Goal: Task Accomplishment & Management: Manage account settings

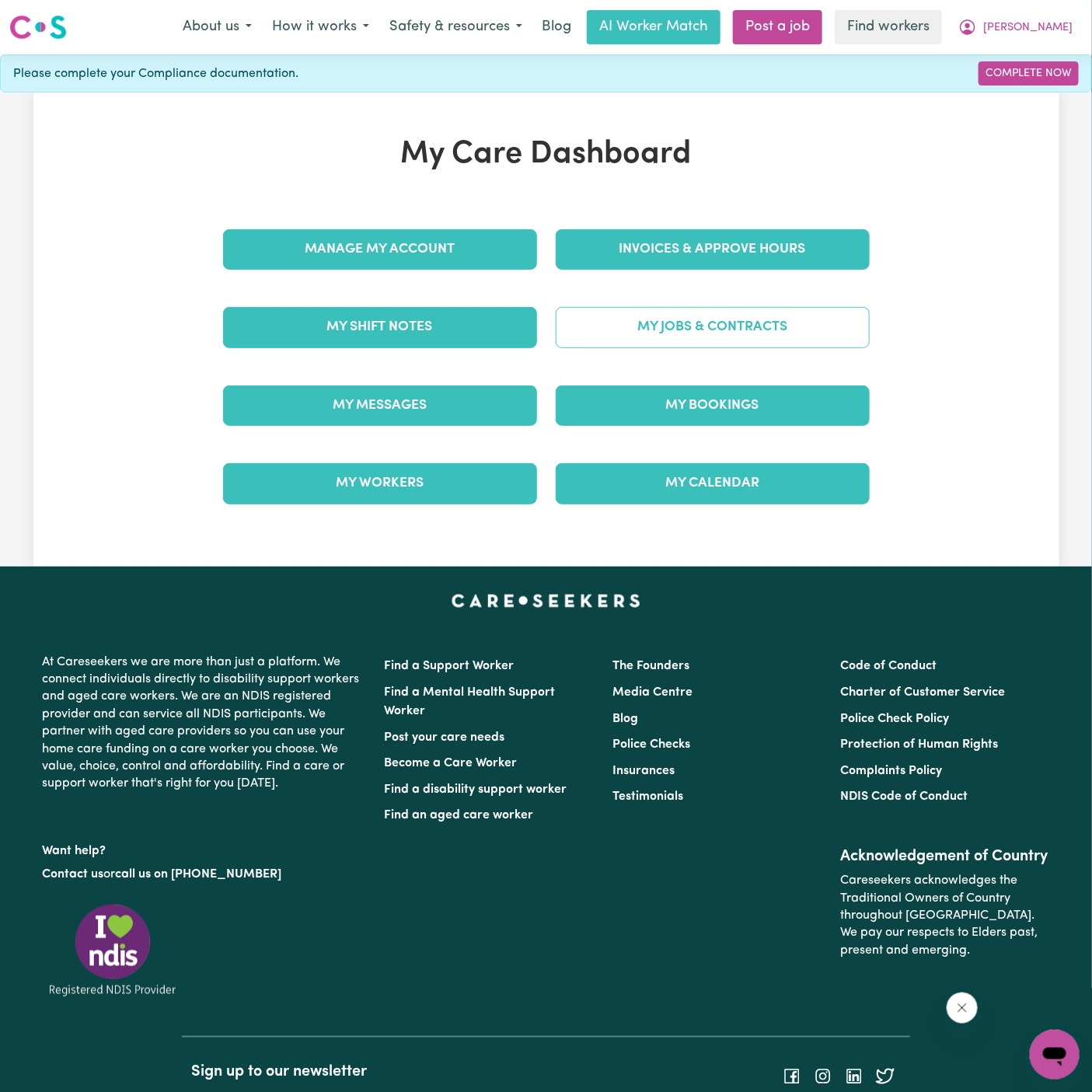
click at [717, 314] on link "My Jobs & Contracts" at bounding box center [713, 326] width 314 height 40
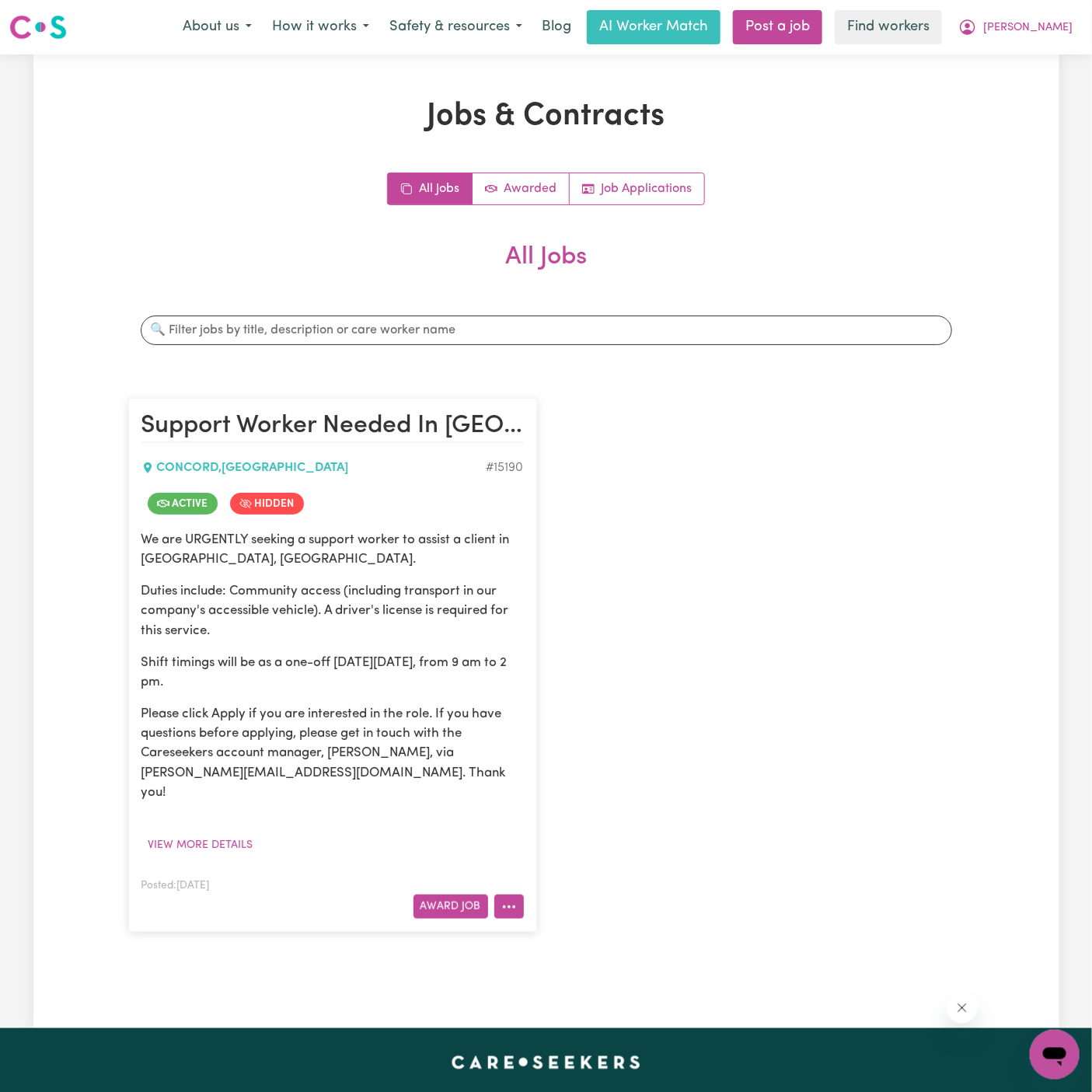
click at [514, 899] on icon "More options" at bounding box center [508, 906] width 15 height 15
click at [569, 700] on link "View/Edit Contract" at bounding box center [570, 715] width 151 height 31
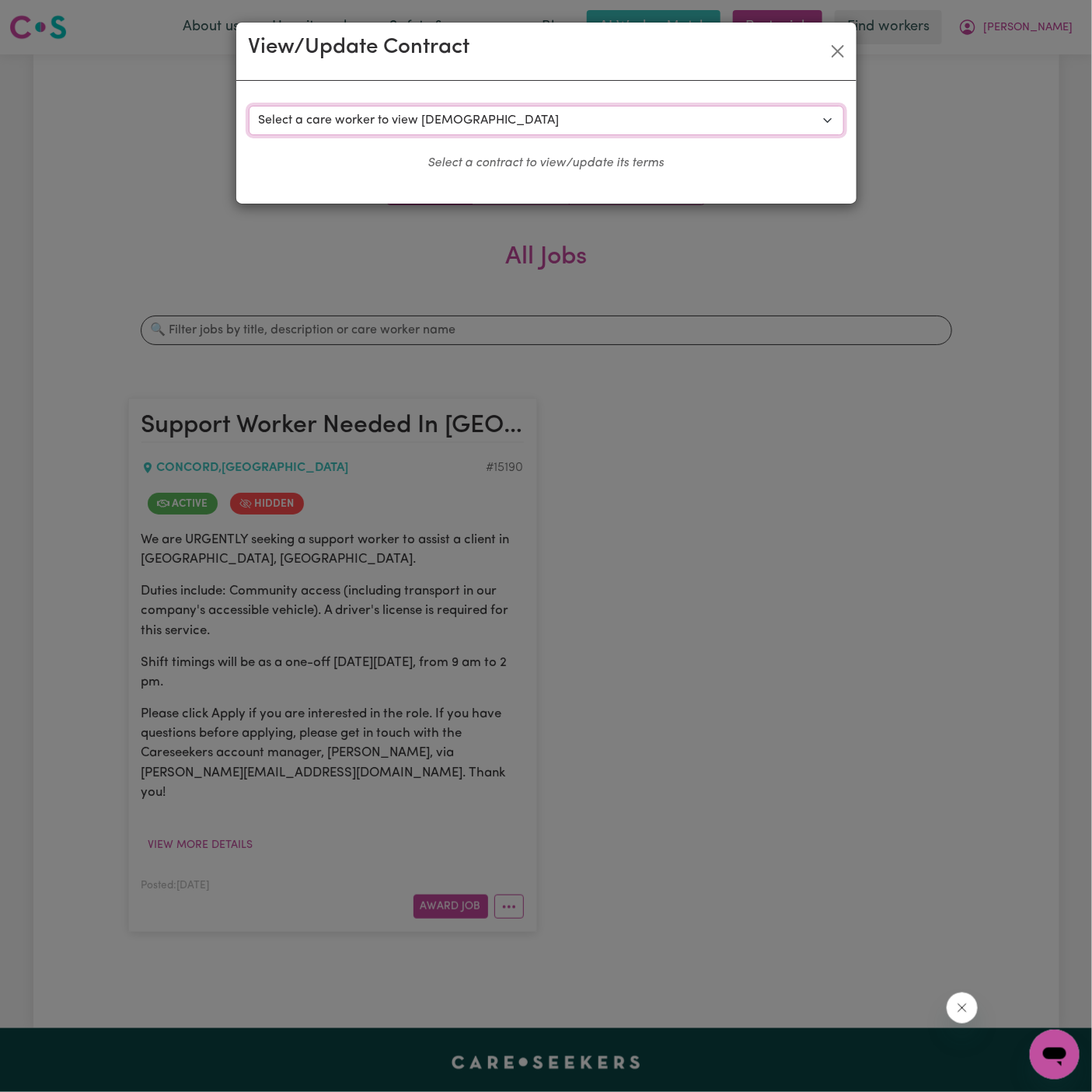
click at [471, 117] on select "Select a care worker to view [DEMOGRAPHIC_DATA] #10663 - [PERSON_NAME] (contrac…" at bounding box center [546, 120] width 595 height 30
select select "10280"
click at [248, 106] on select "Select a care worker to view [DEMOGRAPHIC_DATA] #10663 - [PERSON_NAME] (contrac…" at bounding box center [546, 120] width 595 height 30
select select "PUBLIC_HOLIDAY"
select select "COMMUNITY_ACCESS"
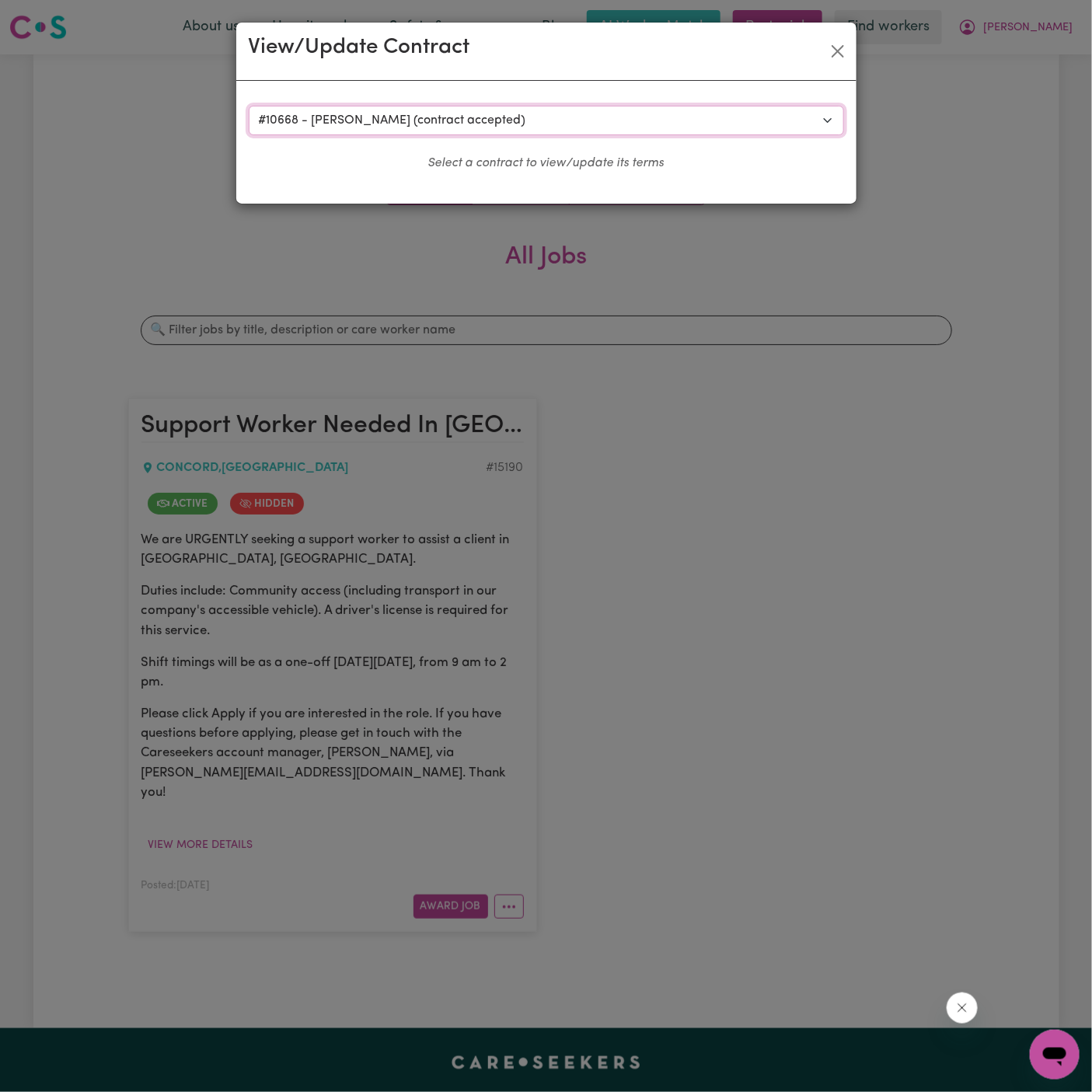
select select "ONE"
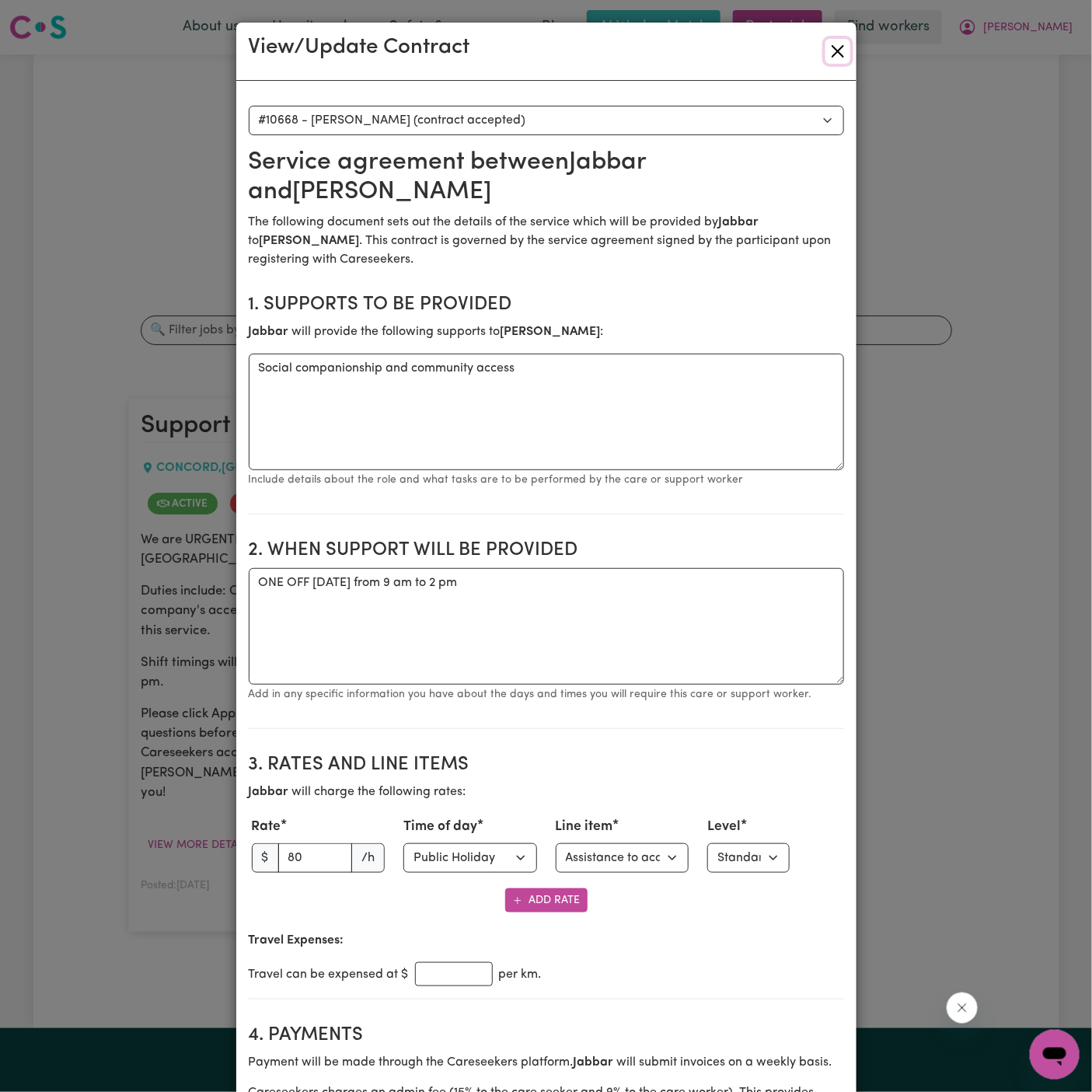
click at [837, 45] on button "Close" at bounding box center [838, 51] width 25 height 25
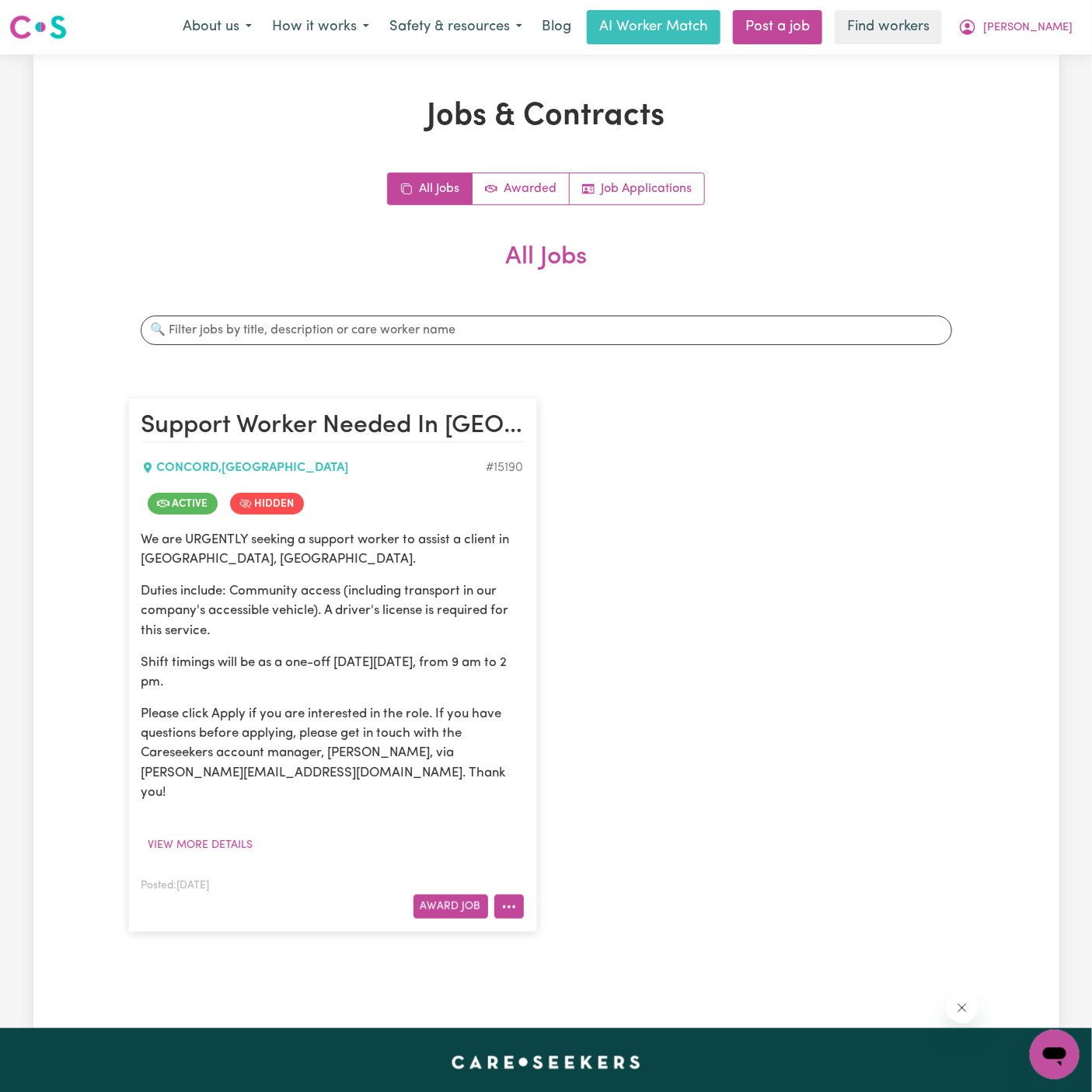
click at [511, 895] on button "More options" at bounding box center [508, 906] width 30 height 24
click at [466, 876] on div "Posted: [DATE] Award Job View/Edit [DEMOGRAPHIC_DATA] Make Booking Un-hide Job …" at bounding box center [333, 897] width 382 height 43
click at [234, 833] on button "View more details" at bounding box center [201, 845] width 119 height 24
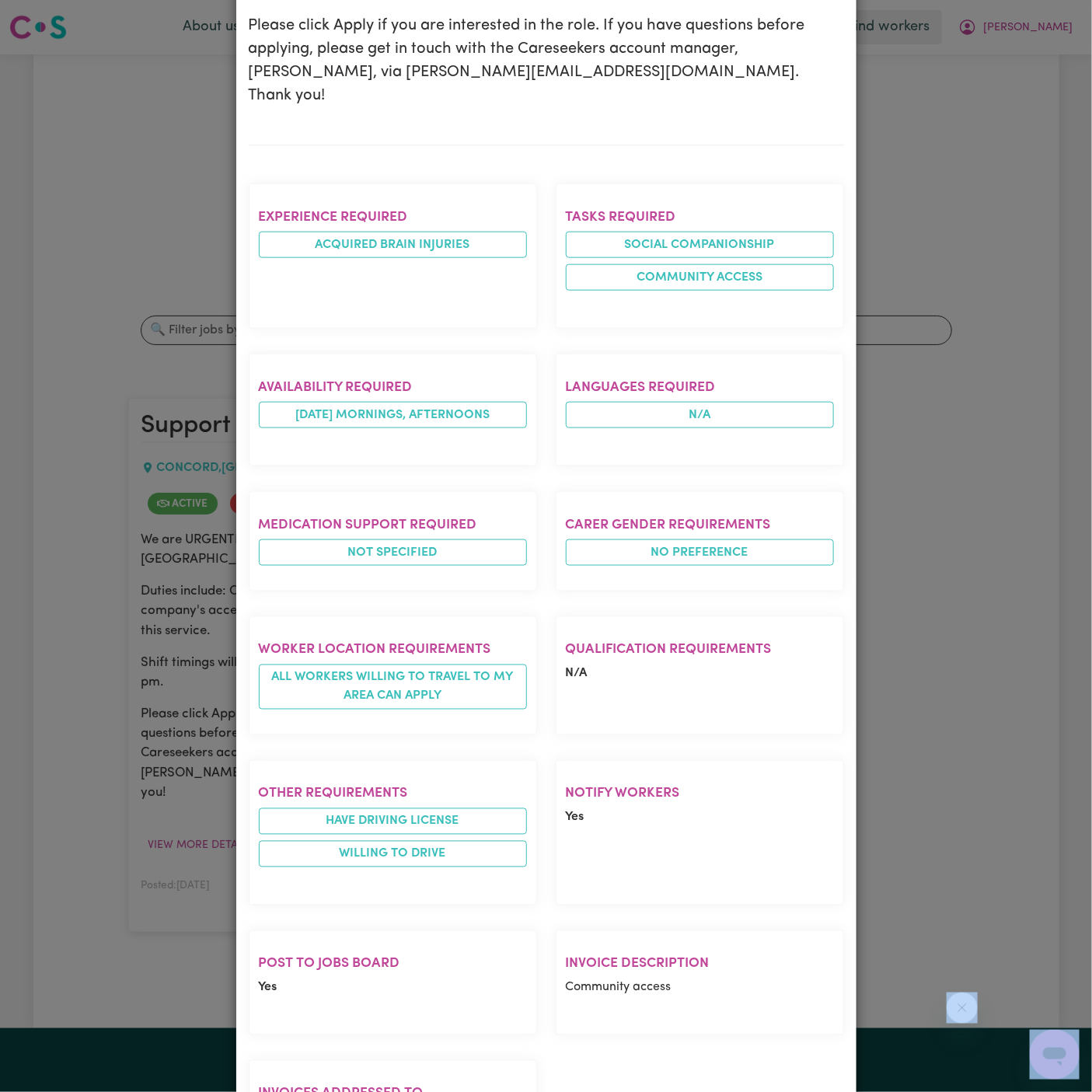
scroll to position [481, 0]
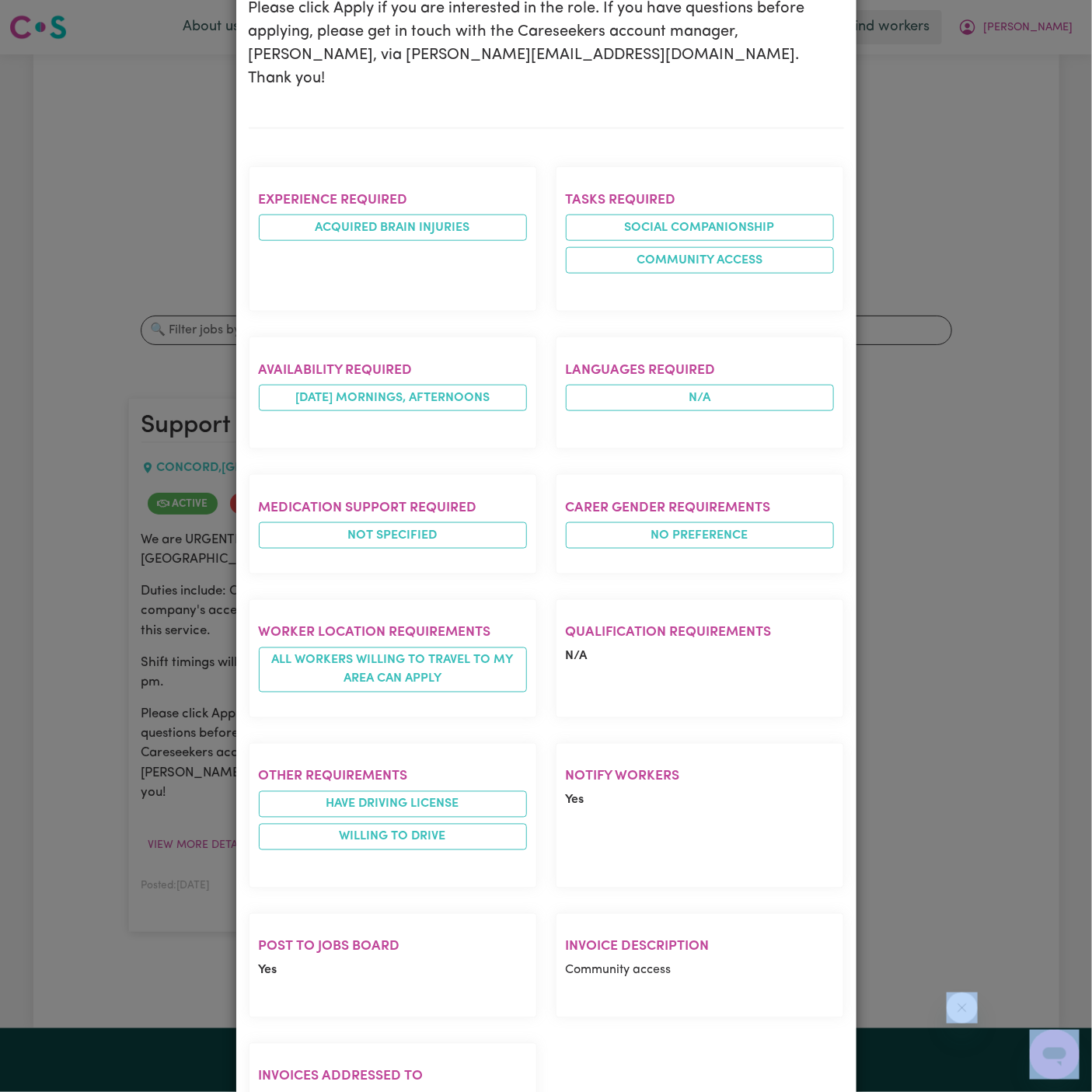
drag, startPoint x: 251, startPoint y: 96, endPoint x: 604, endPoint y: 1018, distance: 987.3
click at [604, 1018] on div "Support Worker Needed In [GEOGRAPHIC_DATA], [GEOGRAPHIC_DATA] [GEOGRAPHIC_DATA]…" at bounding box center [546, 396] width 595 height 1577
copy div "Support Worker Needed In [GEOGRAPHIC_DATA], [GEOGRAPHIC_DATA] [GEOGRAPHIC_DATA]…"
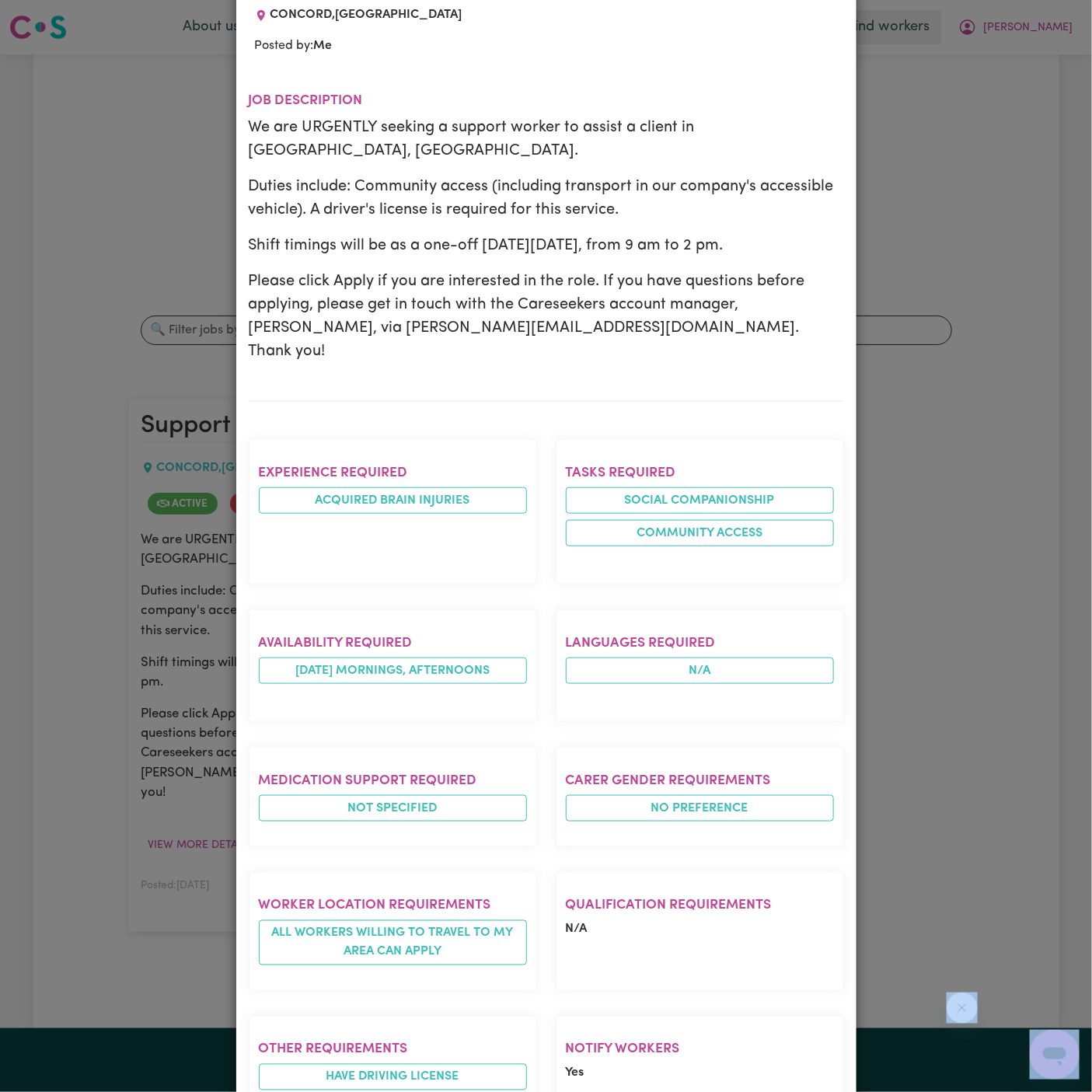
scroll to position [0, 0]
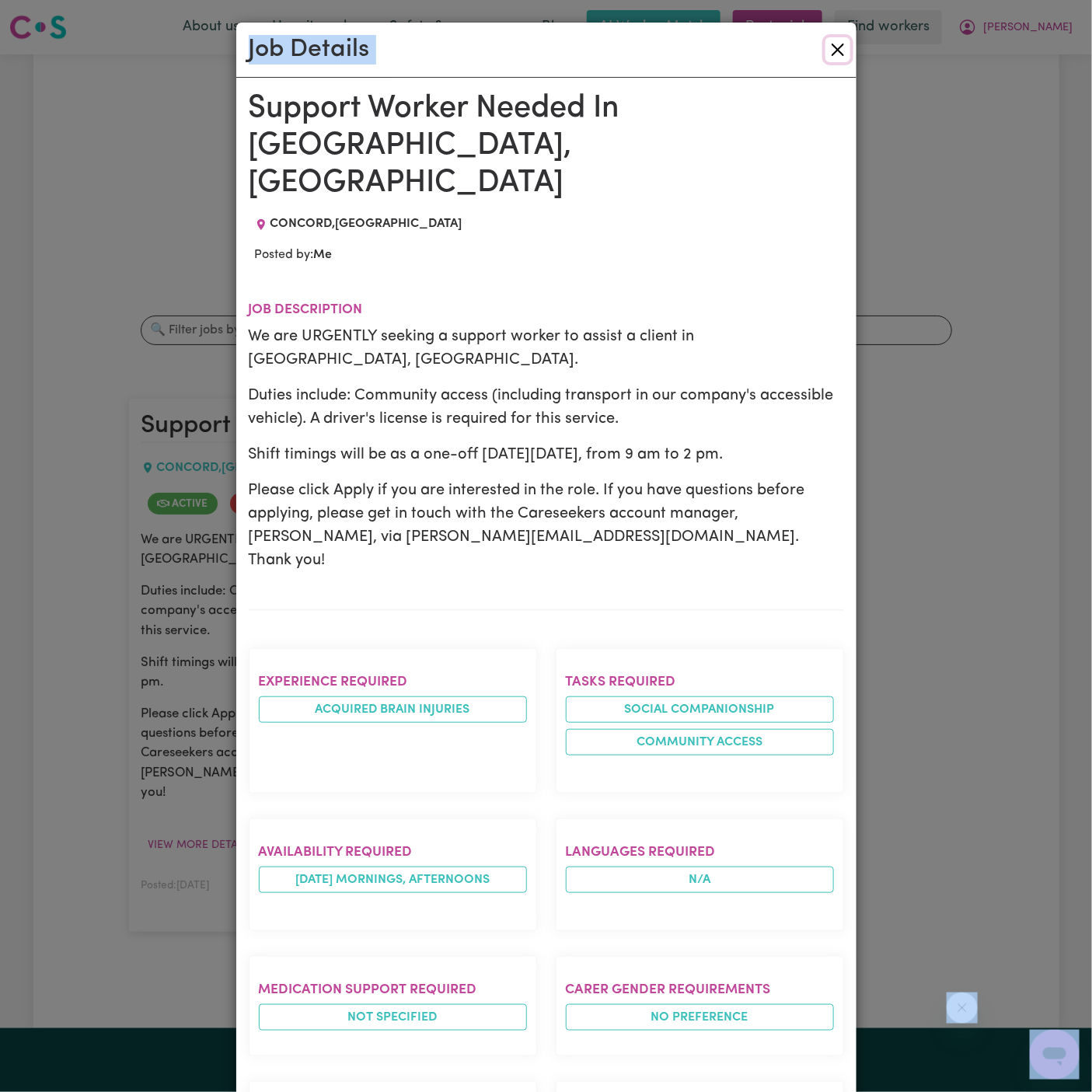
click at [836, 55] on button "Close" at bounding box center [838, 50] width 25 height 25
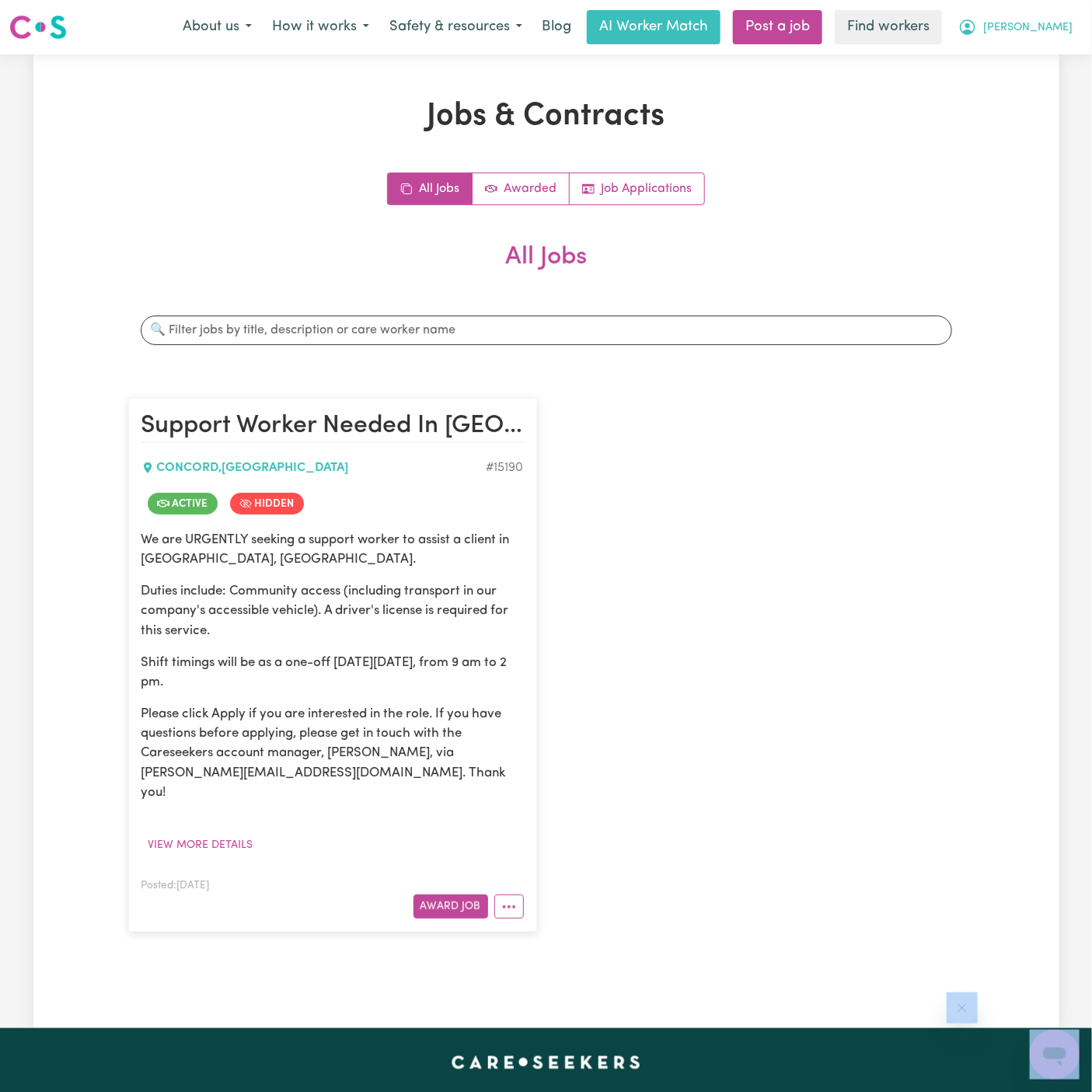
click at [1065, 30] on span "[PERSON_NAME]" at bounding box center [1028, 28] width 90 height 17
click at [1058, 84] on link "Logout" at bounding box center [1020, 89] width 123 height 30
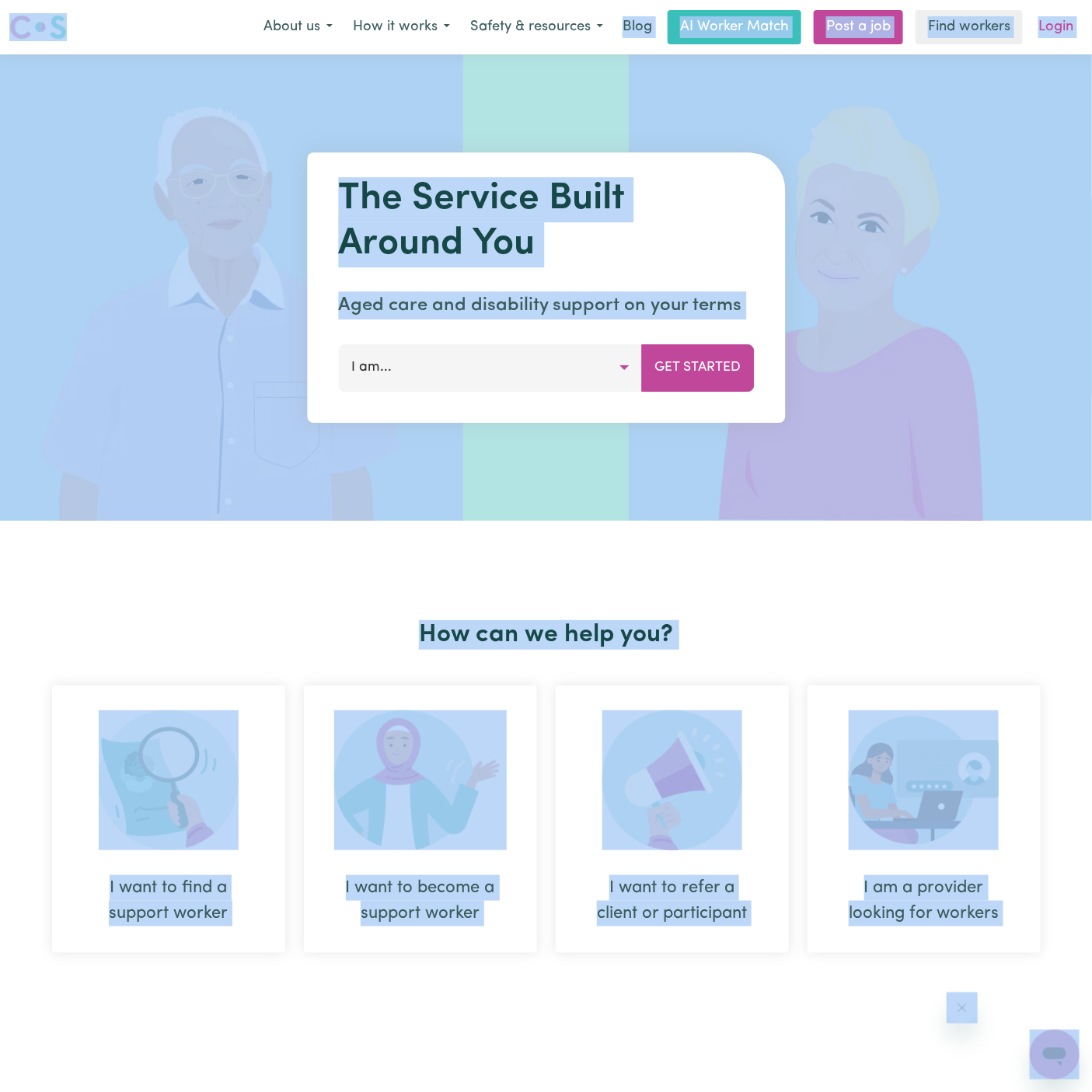
click at [1058, 33] on link "Login" at bounding box center [1056, 27] width 54 height 34
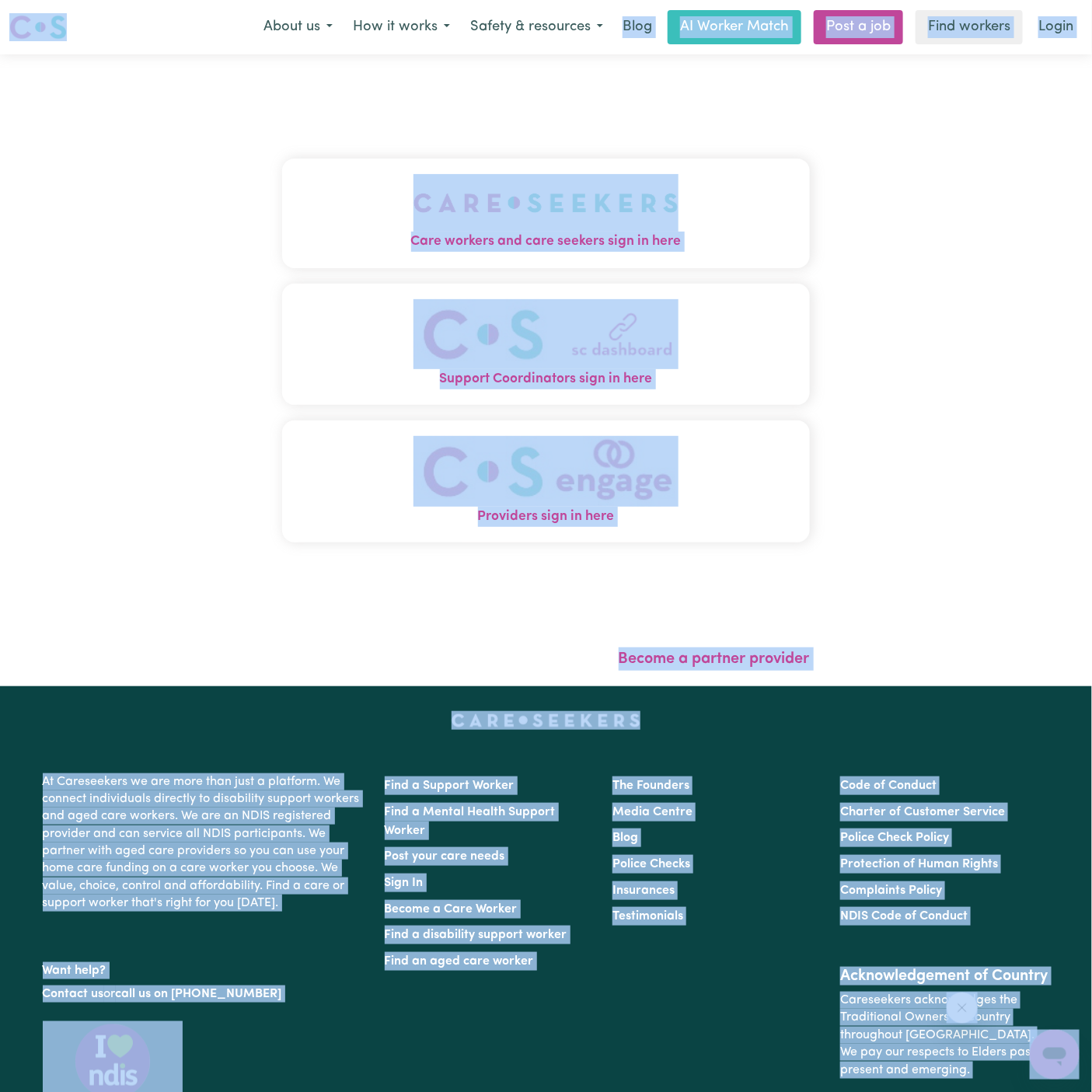
click at [579, 185] on img "Care workers and care seekers sign in here" at bounding box center [546, 203] width 265 height 57
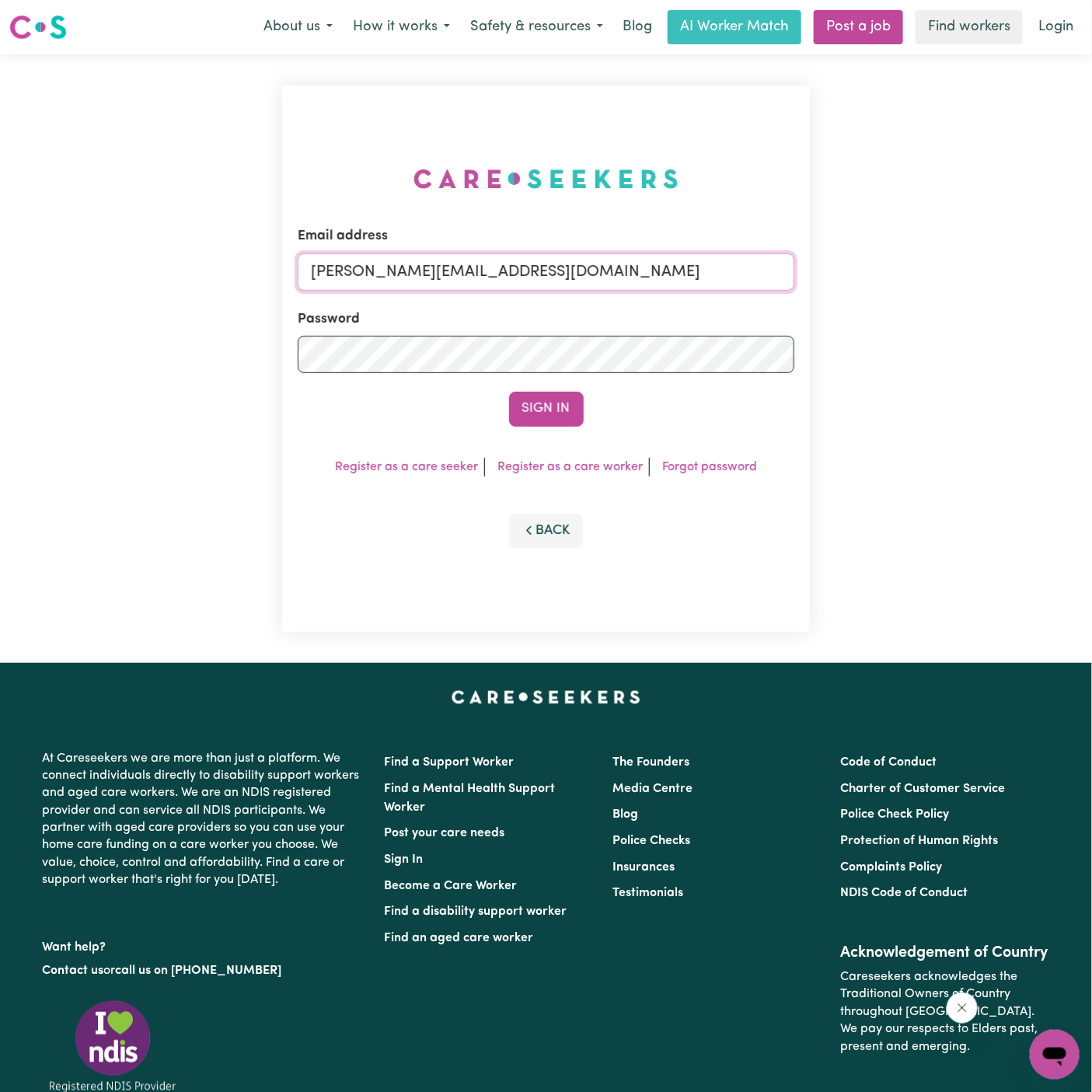
click at [490, 262] on input "[PERSON_NAME][EMAIL_ADDRESS][DOMAIN_NAME]" at bounding box center [546, 273] width 497 height 38
drag, startPoint x: 386, startPoint y: 270, endPoint x: 959, endPoint y: 266, distance: 573.0
click at [959, 266] on div "Email address [EMAIL_ADDRESS][PERSON_NAME][DOMAIN_NAME] Password Sign In Regist…" at bounding box center [546, 359] width 1092 height 609
click at [509, 392] on button "Sign In" at bounding box center [546, 409] width 74 height 34
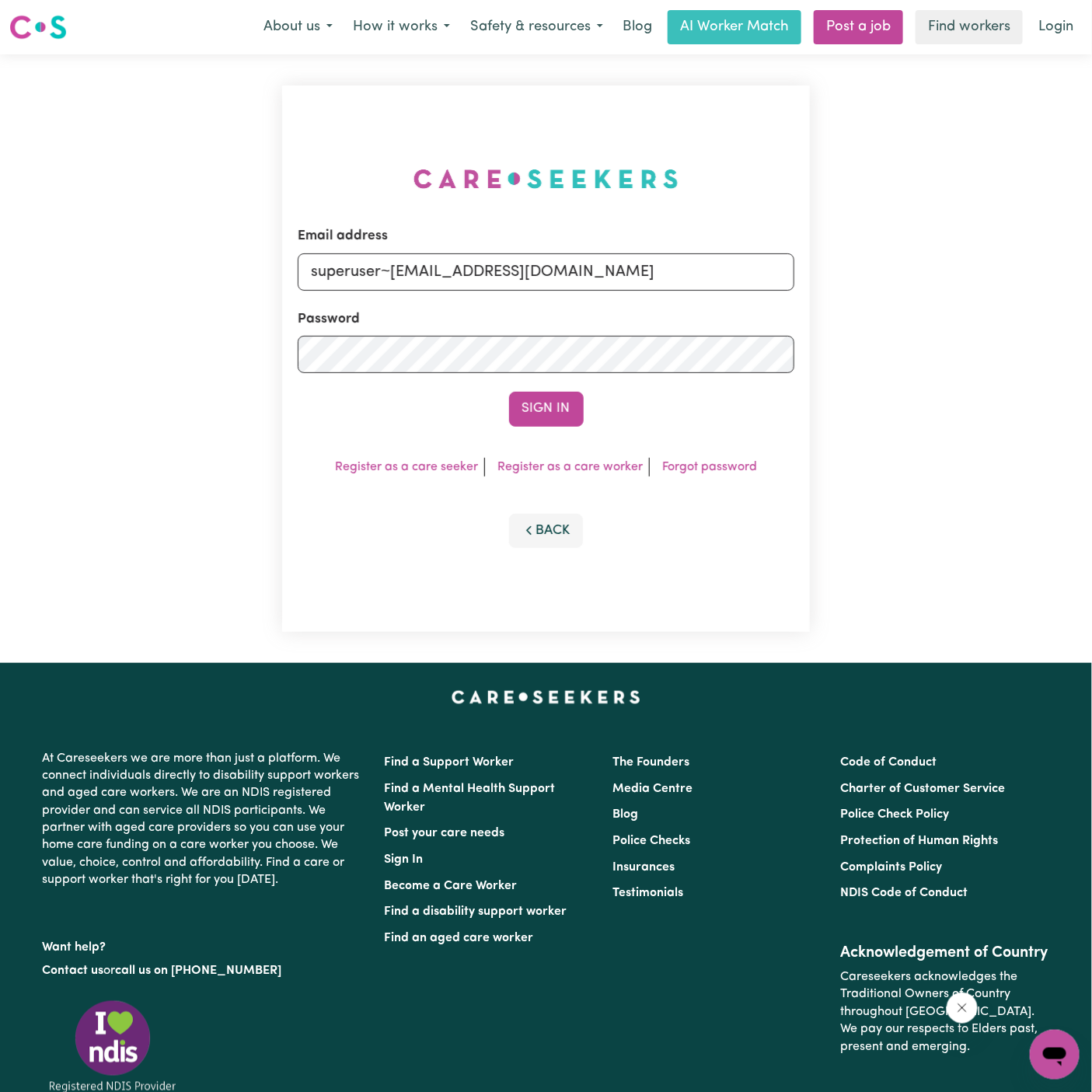
type input "superuser~[EMAIL_ADDRESS][DOMAIN_NAME] '"
